Goal: Find specific fact: Find contact information

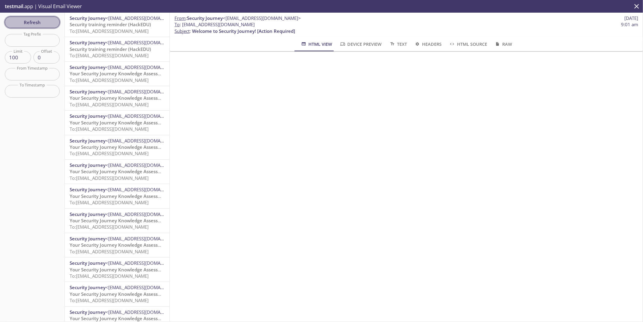
click at [39, 27] on button "Refresh" at bounding box center [32, 22] width 55 height 11
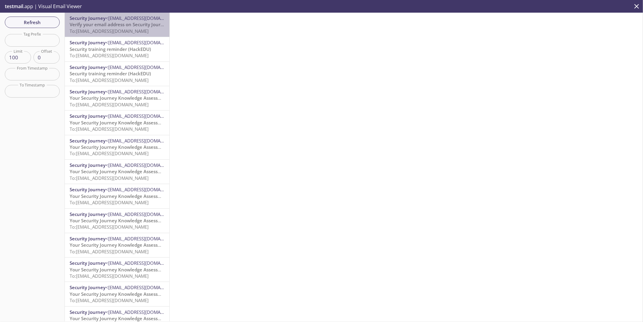
click at [128, 24] on span "Verify your email address on Security Journey" at bounding box center [119, 24] width 99 height 6
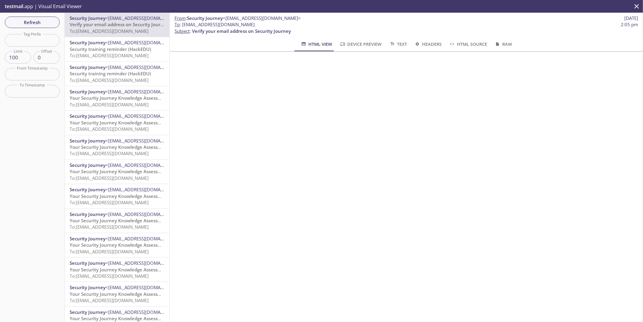
drag, startPoint x: 256, startPoint y: 26, endPoint x: 182, endPoint y: 26, distance: 74.2
click at [182, 26] on span "To : [EMAIL_ADDRESS][DOMAIN_NAME] 2:05 pm" at bounding box center [407, 24] width 464 height 6
copy span "[EMAIL_ADDRESS][DOMAIN_NAME]"
click at [38, 27] on button "Refresh" at bounding box center [32, 22] width 55 height 11
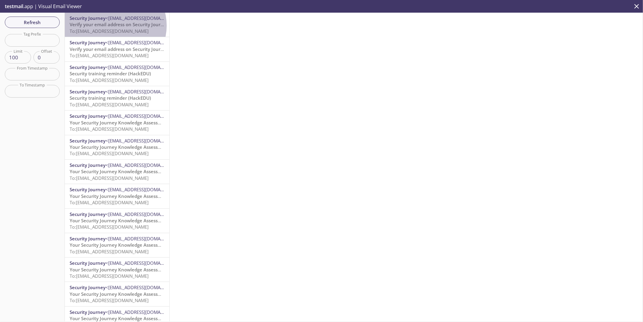
click at [115, 26] on span "Verify your email address on Security Journey" at bounding box center [119, 24] width 99 height 6
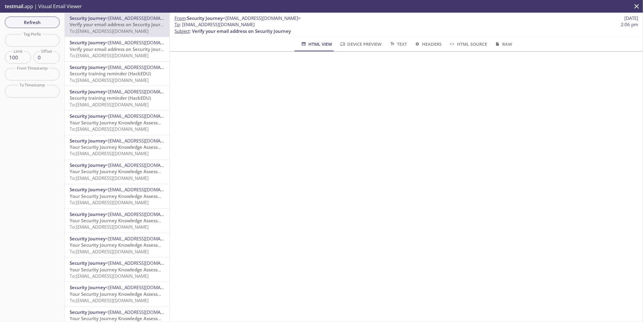
click at [190, 24] on span "To : [EMAIL_ADDRESS][DOMAIN_NAME]" at bounding box center [215, 24] width 80 height 6
click at [191, 24] on span "To : [EMAIL_ADDRESS][DOMAIN_NAME]" at bounding box center [215, 24] width 80 height 6
drag, startPoint x: 182, startPoint y: 25, endPoint x: 253, endPoint y: 23, distance: 70.3
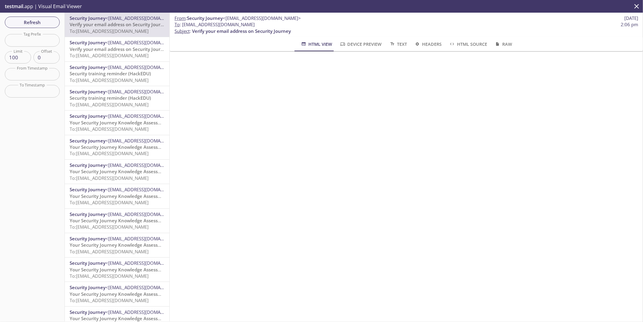
click at [253, 23] on span "To : [EMAIL_ADDRESS][DOMAIN_NAME] 2:06 pm" at bounding box center [407, 24] width 464 height 6
copy span "[EMAIL_ADDRESS][DOMAIN_NAME]"
